Goal: Information Seeking & Learning: Learn about a topic

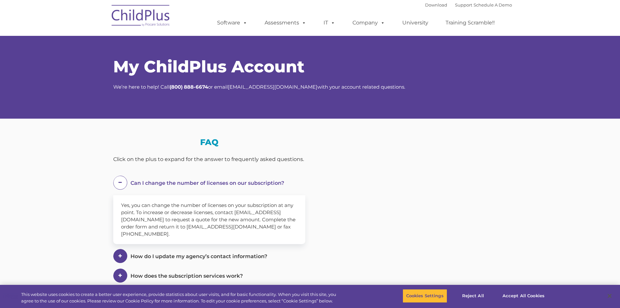
select select "MEDIUM"
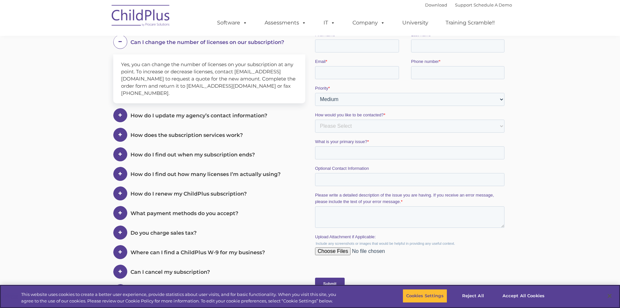
scroll to position [140, 0]
click at [0, 0] on span at bounding box center [0, 0] width 0 height 0
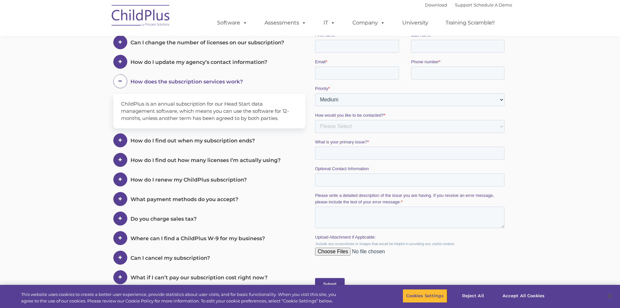
click at [123, 49] on span at bounding box center [120, 42] width 14 height 14
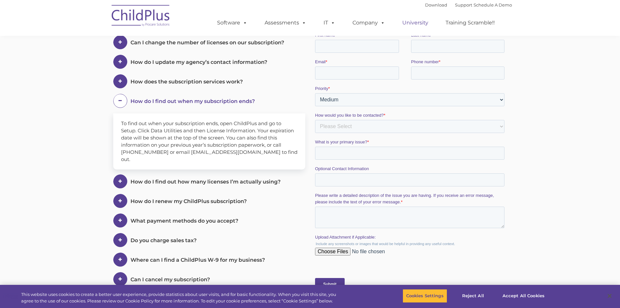
click at [423, 21] on link "University" at bounding box center [415, 22] width 39 height 13
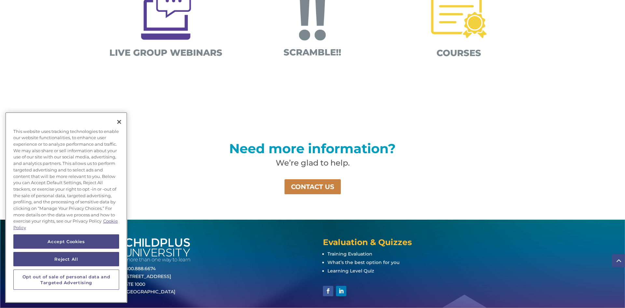
scroll to position [407, 0]
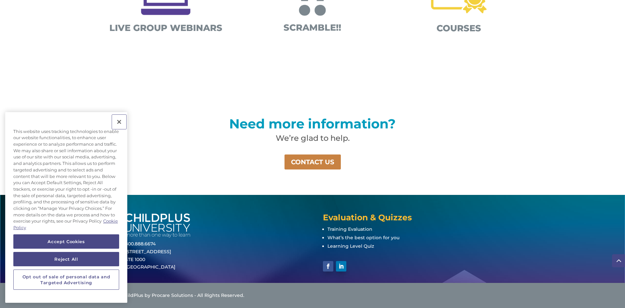
click at [117, 122] on button "Close" at bounding box center [119, 122] width 14 height 14
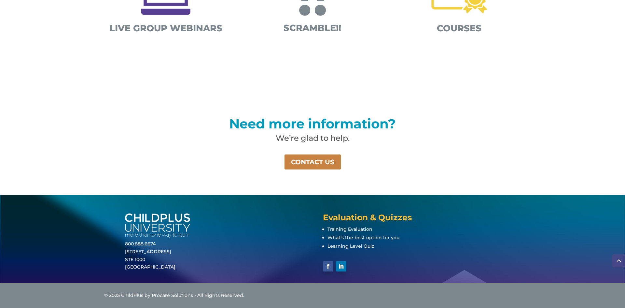
drag, startPoint x: 257, startPoint y: 234, endPoint x: 345, endPoint y: 282, distance: 99.9
click at [257, 234] on div "800.888.6674 [STREET_ADDRESS]" at bounding box center [213, 242] width 177 height 58
